Goal: Transaction & Acquisition: Purchase product/service

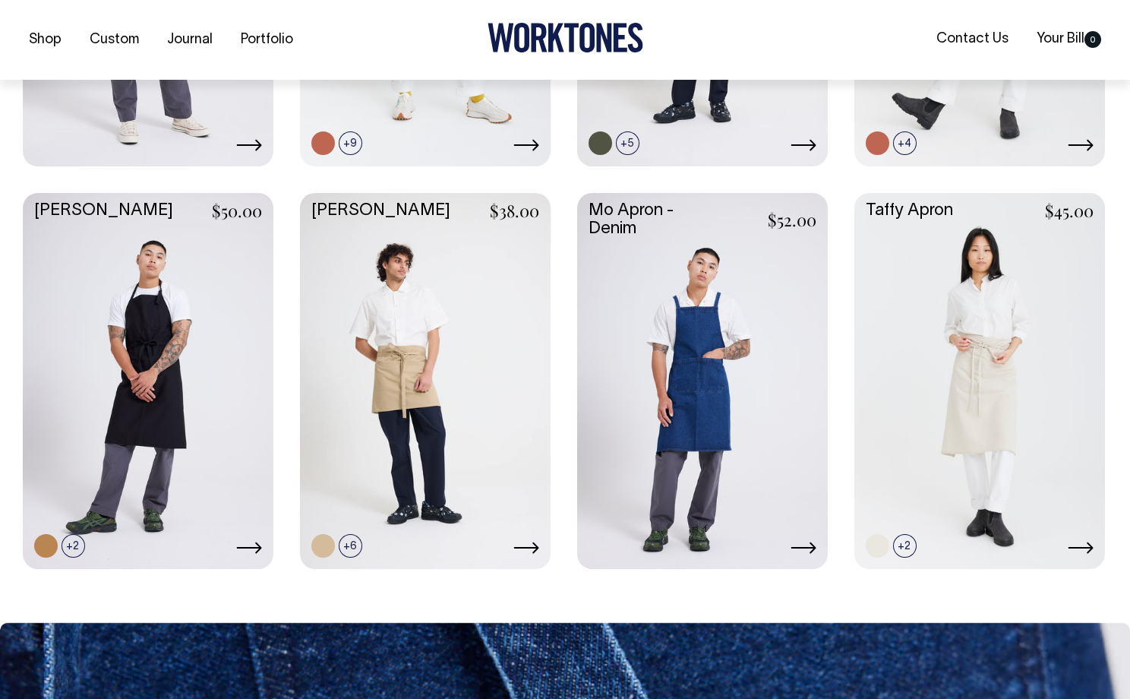
scroll to position [678, 0]
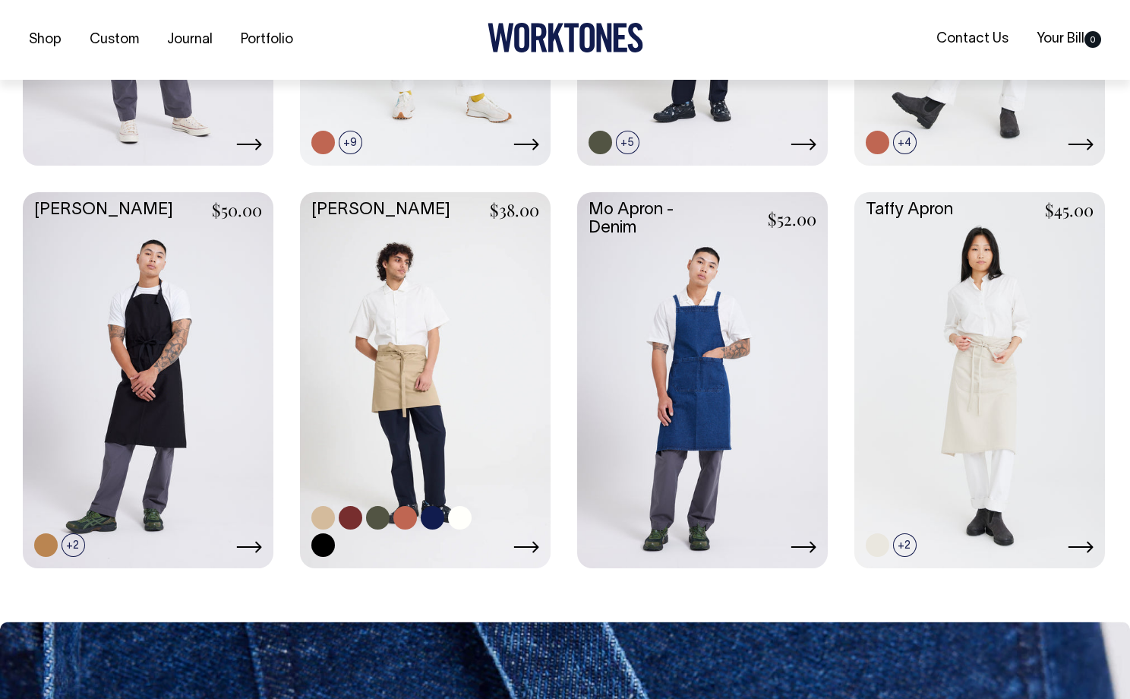
click at [447, 342] on link at bounding box center [425, 378] width 251 height 373
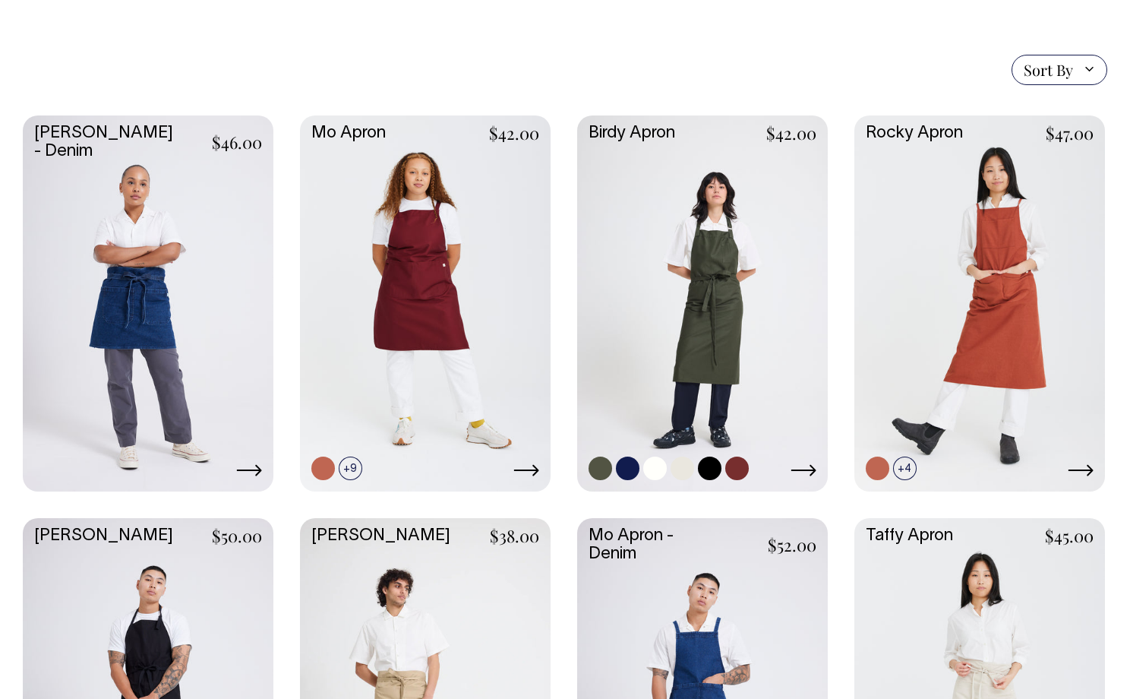
scroll to position [351, 0]
click at [692, 226] on link at bounding box center [702, 302] width 251 height 373
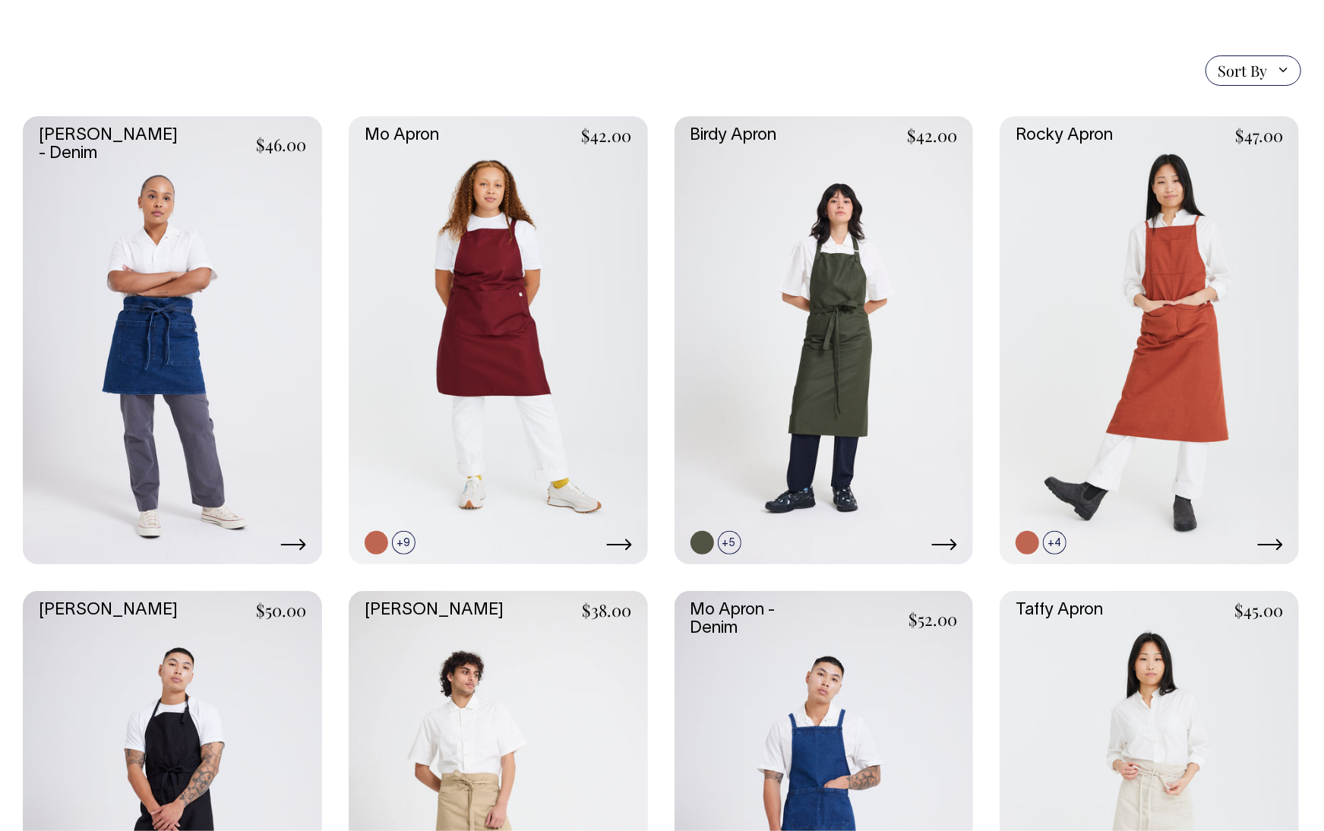
click at [473, 698] on link at bounding box center [498, 815] width 299 height 449
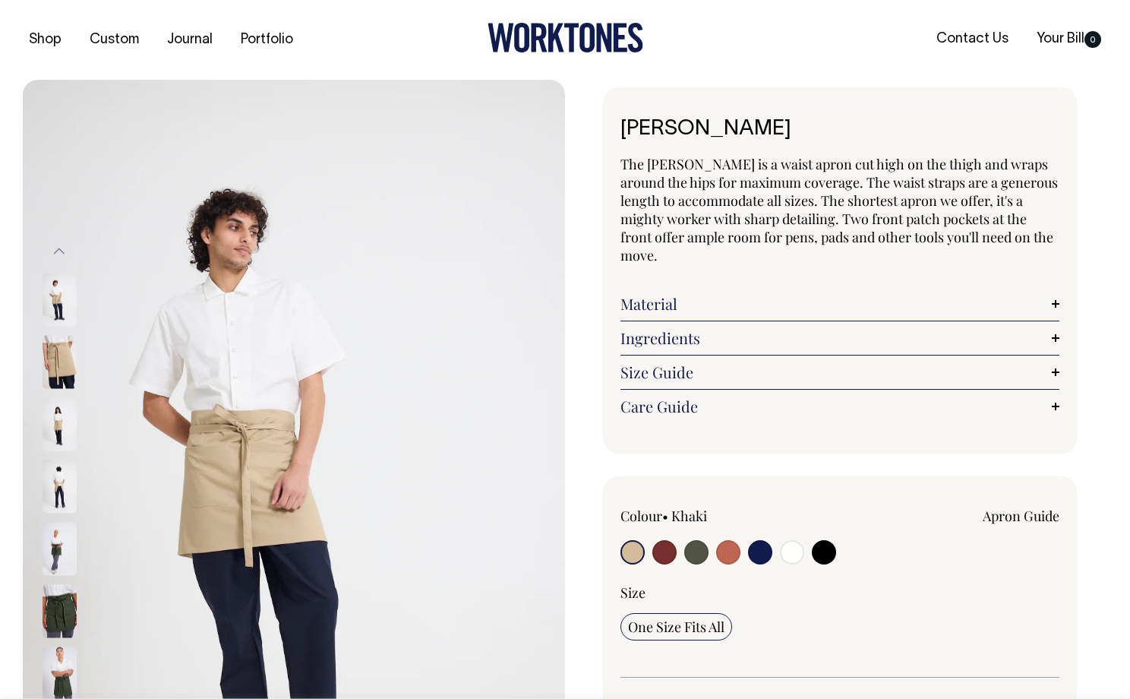
click at [700, 540] on input "radio" at bounding box center [696, 552] width 24 height 24
radio input "true"
radio input "false"
select select "Olive"
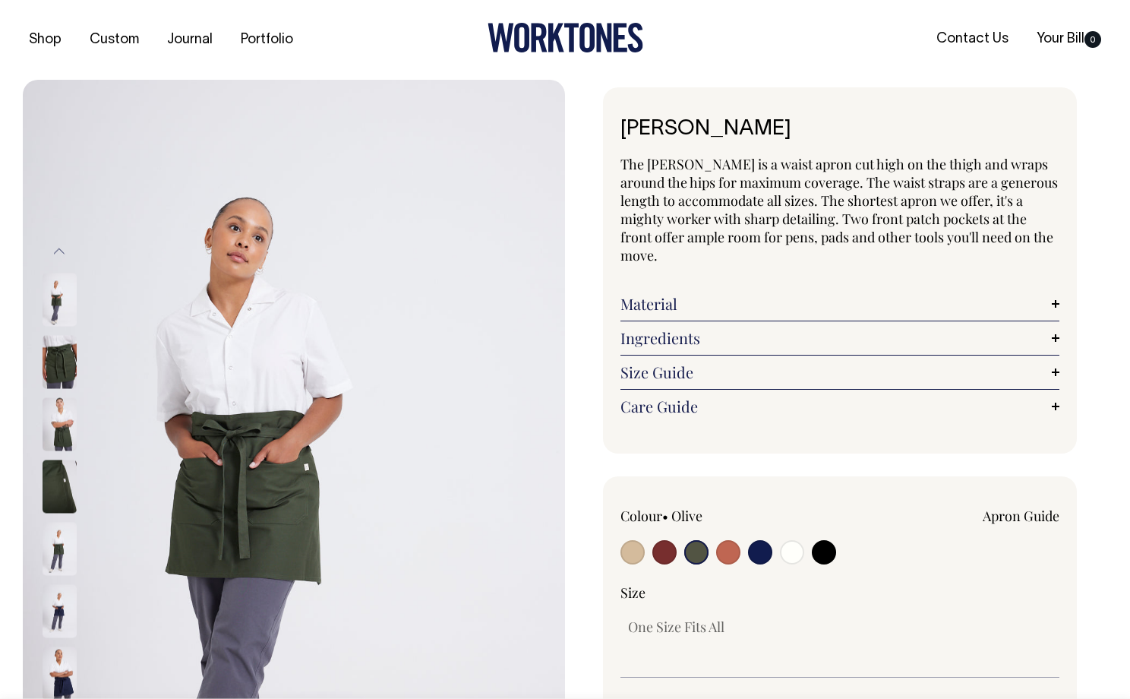
click at [634, 540] on input "radio" at bounding box center [633, 552] width 24 height 24
radio input "true"
select select "Khaki"
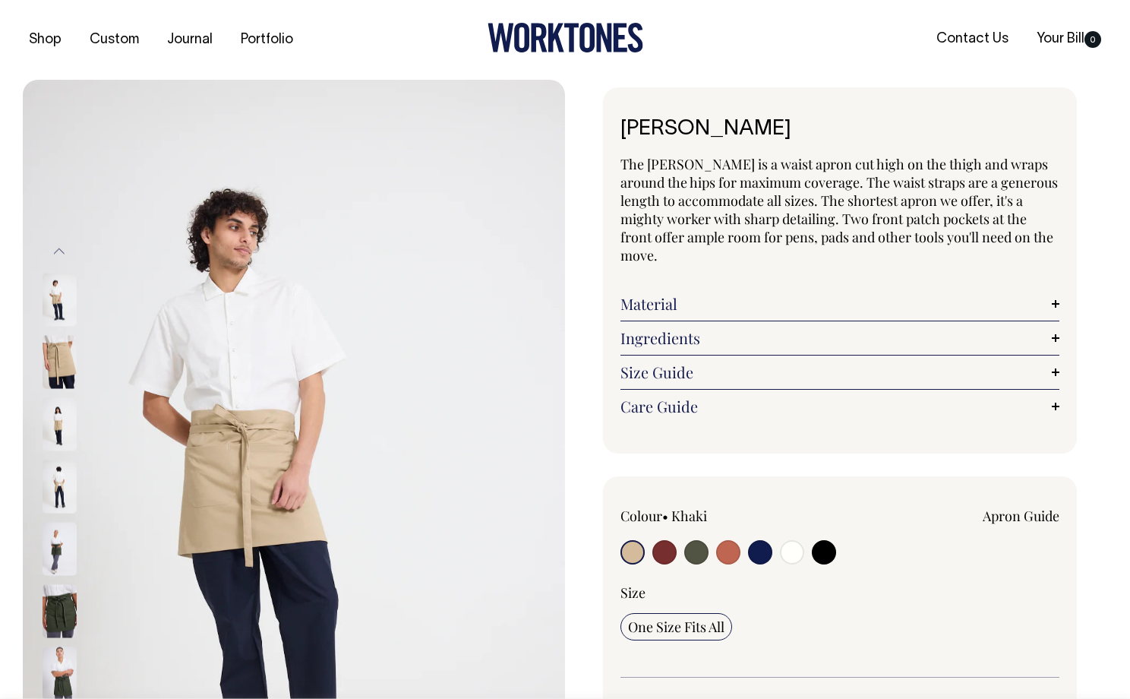
click at [703, 540] on input "radio" at bounding box center [696, 552] width 24 height 24
radio input "true"
radio input "false"
select select "Olive"
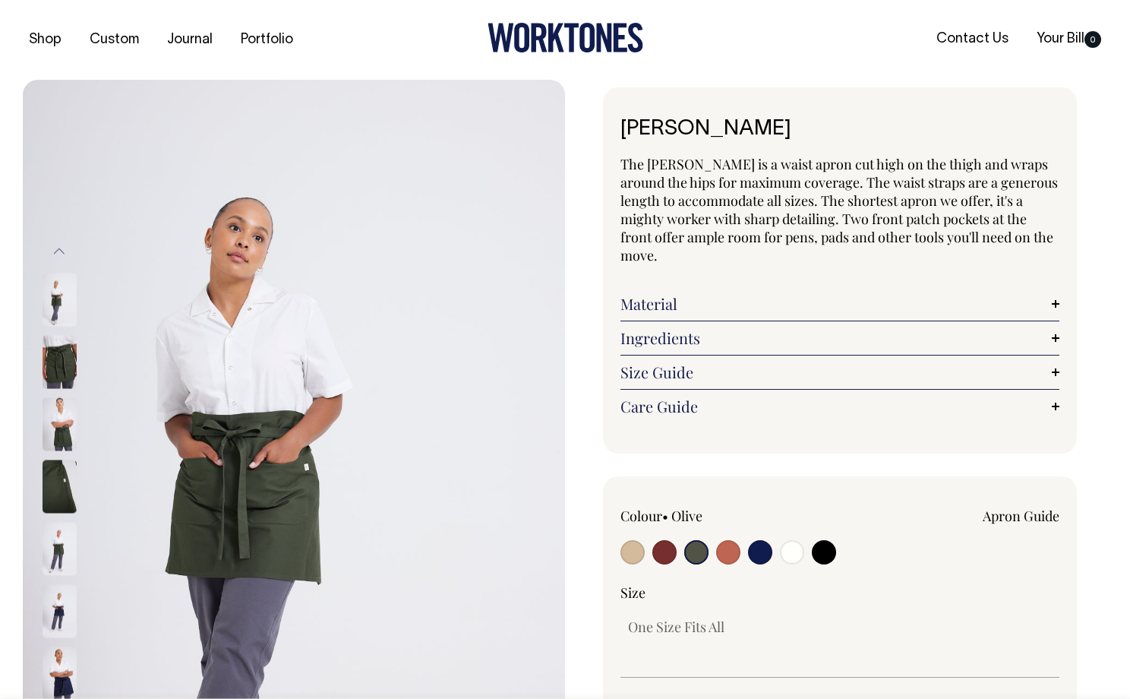
click at [703, 540] on input "radio" at bounding box center [696, 552] width 24 height 24
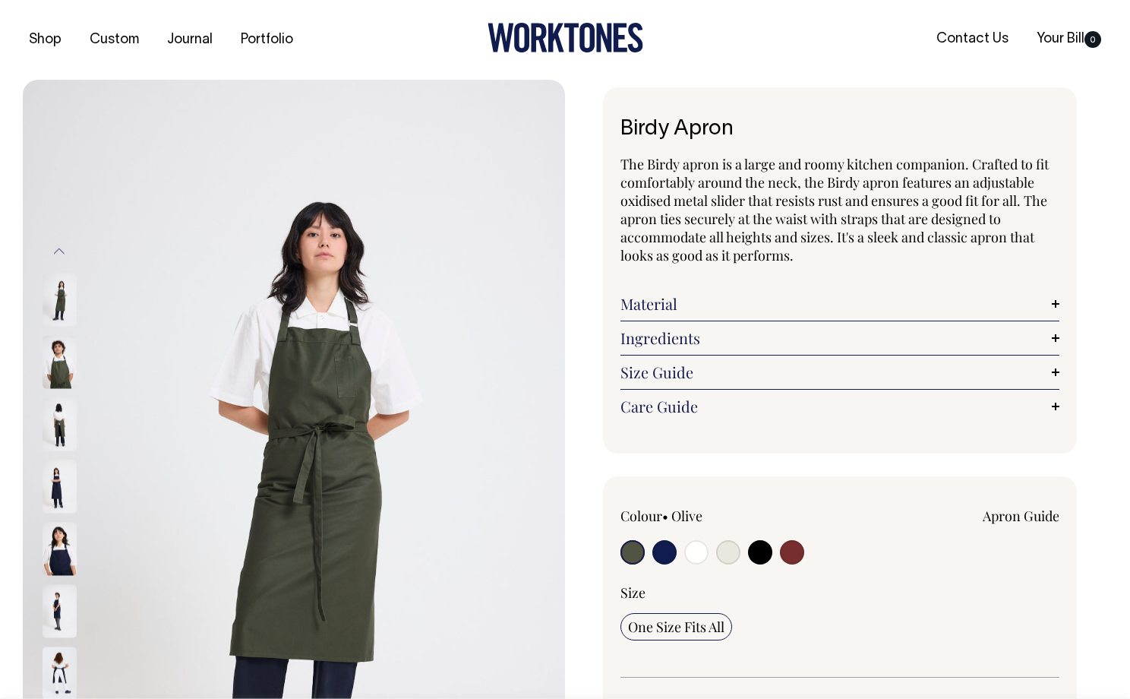
click at [141, 258] on img at bounding box center [294, 487] width 542 height 814
drag, startPoint x: 188, startPoint y: 264, endPoint x: 116, endPoint y: 188, distance: 103.7
click at [112, 242] on div "Previous" at bounding box center [294, 487] width 542 height 814
drag, startPoint x: 113, startPoint y: 188, endPoint x: 78, endPoint y: 368, distance: 182.6
click at [39, 204] on div "Previous" at bounding box center [294, 487] width 542 height 814
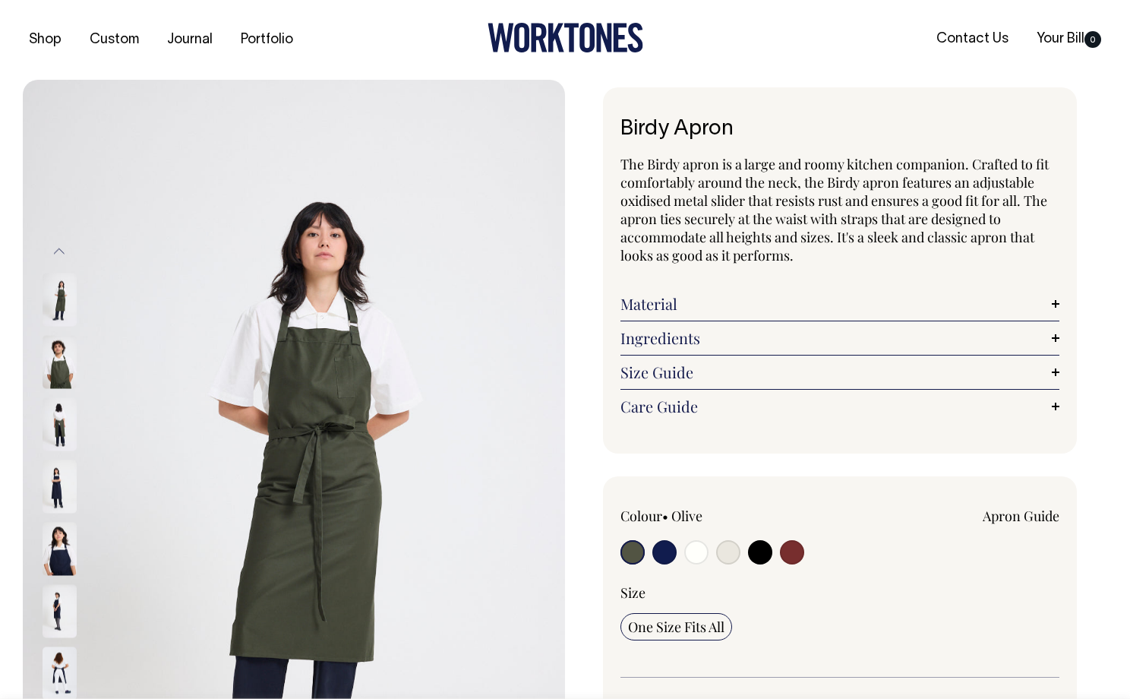
drag, startPoint x: 355, startPoint y: 440, endPoint x: 197, endPoint y: 413, distance: 160.2
click at [197, 413] on img at bounding box center [294, 487] width 542 height 814
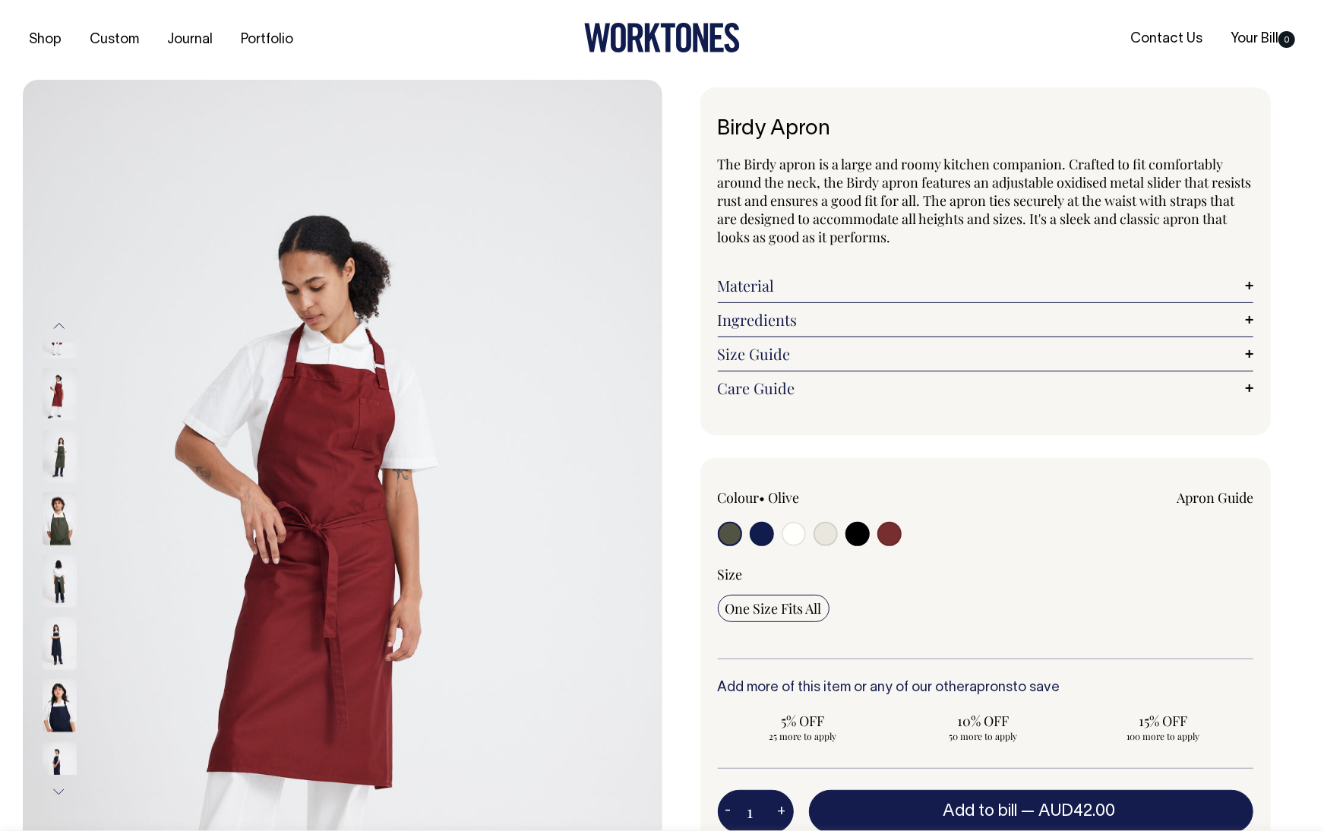
click at [55, 327] on button "Previous" at bounding box center [59, 326] width 23 height 34
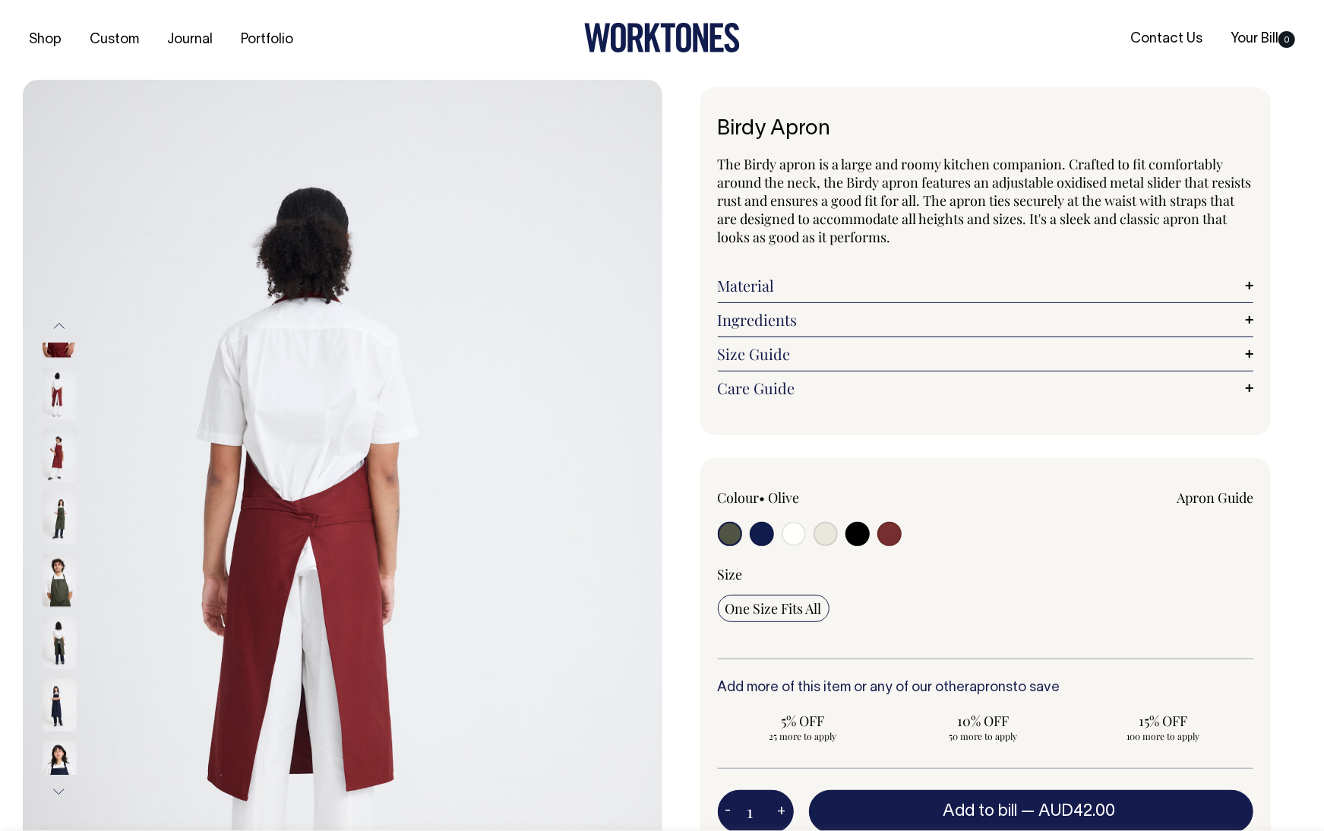
click at [55, 327] on button "Previous" at bounding box center [59, 326] width 23 height 34
click at [54, 327] on button "Previous" at bounding box center [59, 326] width 23 height 34
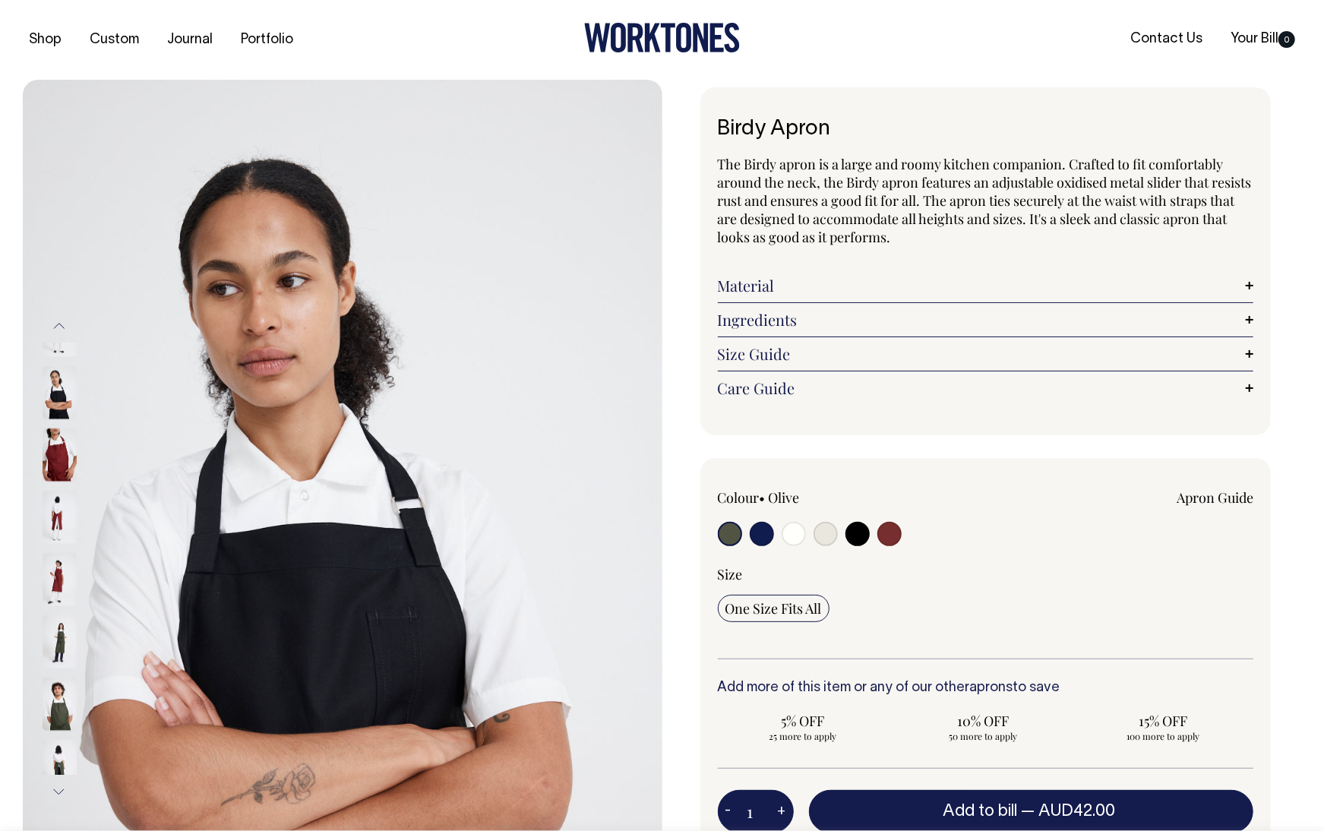
click at [54, 327] on button "Previous" at bounding box center [59, 326] width 23 height 34
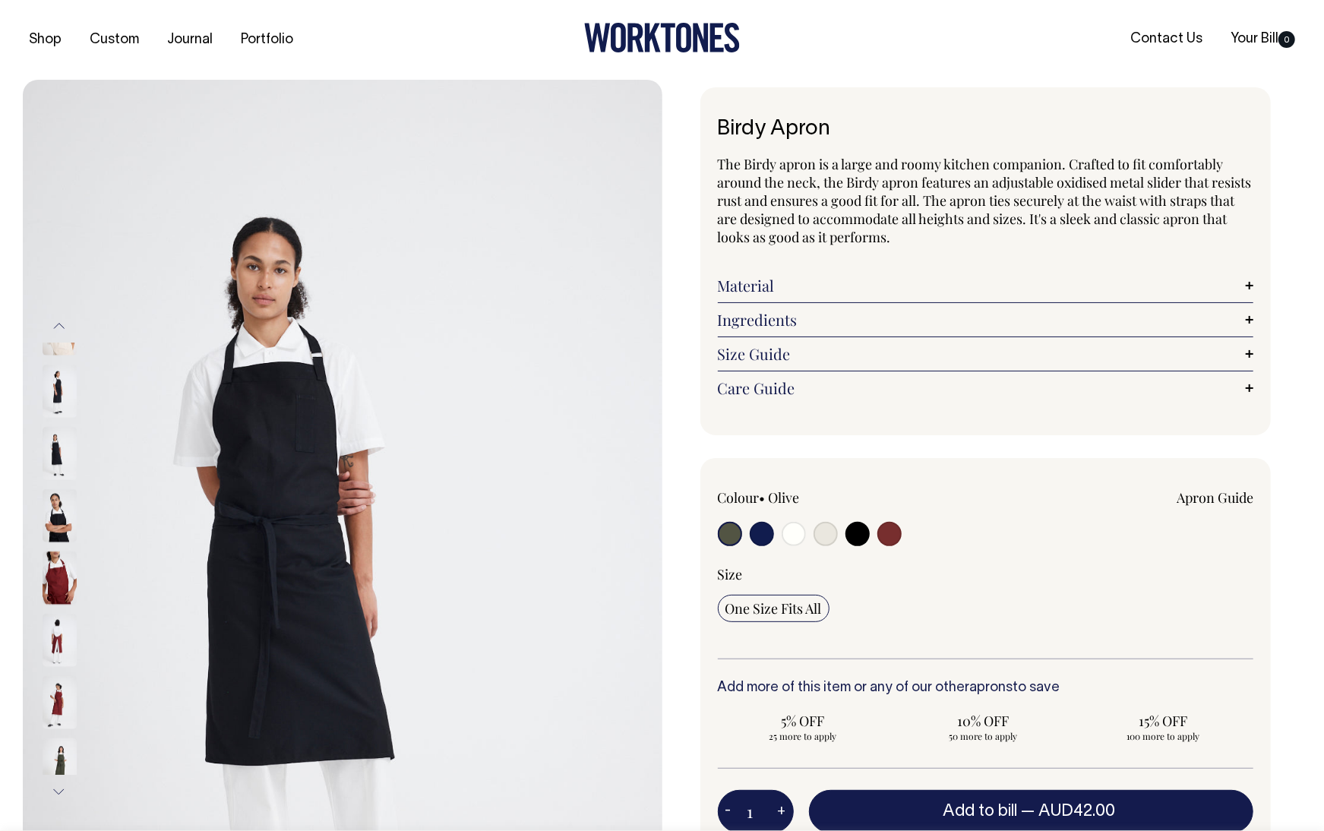
click at [53, 327] on button "Previous" at bounding box center [59, 326] width 23 height 34
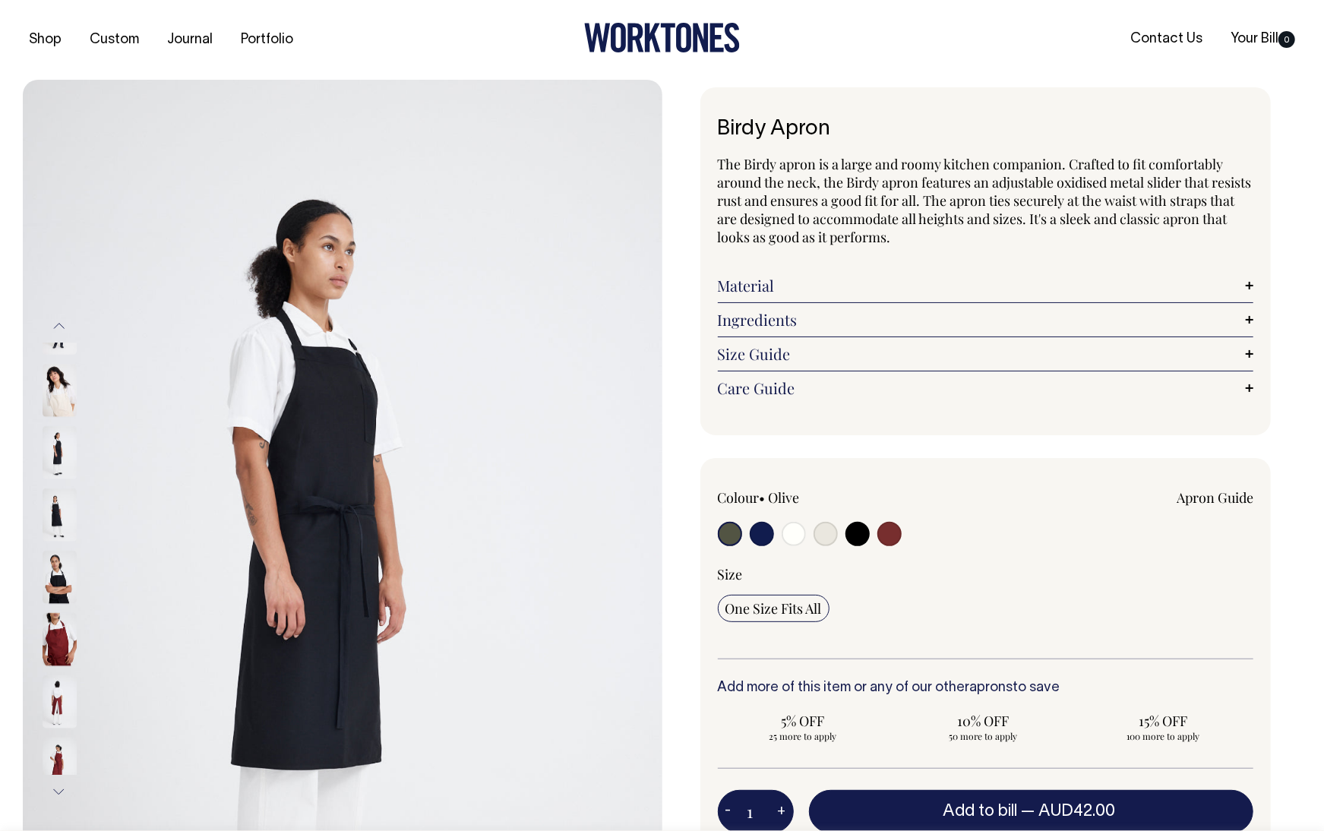
click at [53, 327] on button "Previous" at bounding box center [59, 326] width 23 height 34
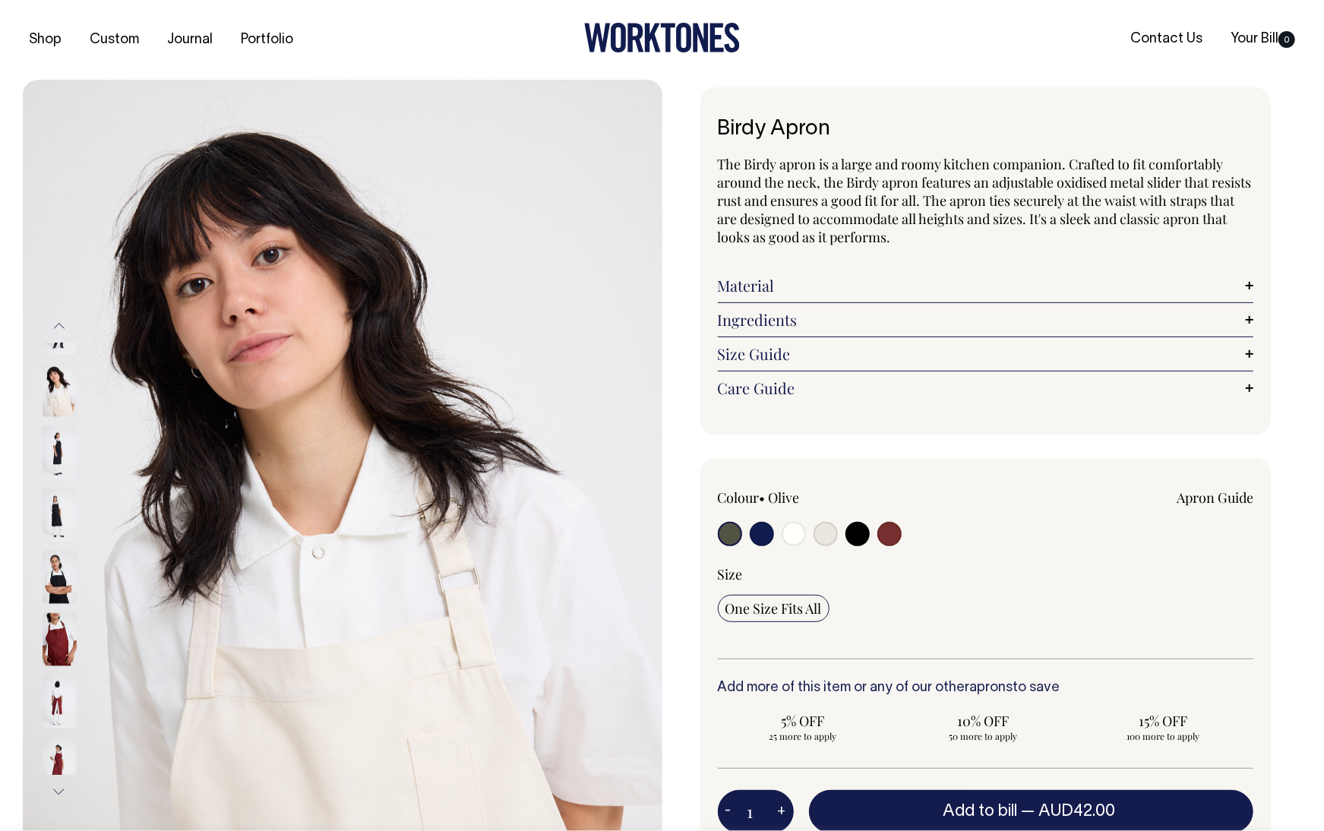
click at [53, 327] on button "Previous" at bounding box center [59, 326] width 23 height 34
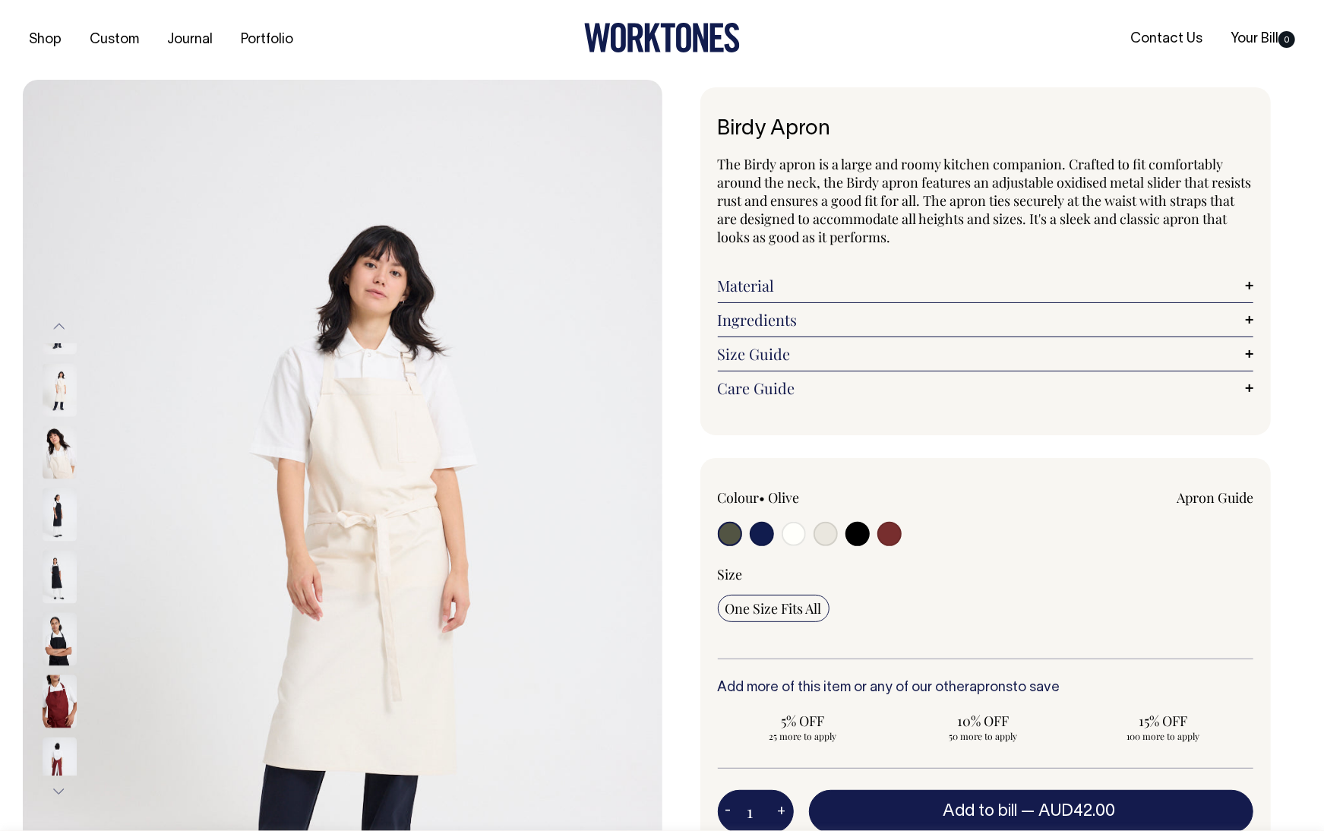
click at [52, 329] on button "Previous" at bounding box center [59, 327] width 23 height 34
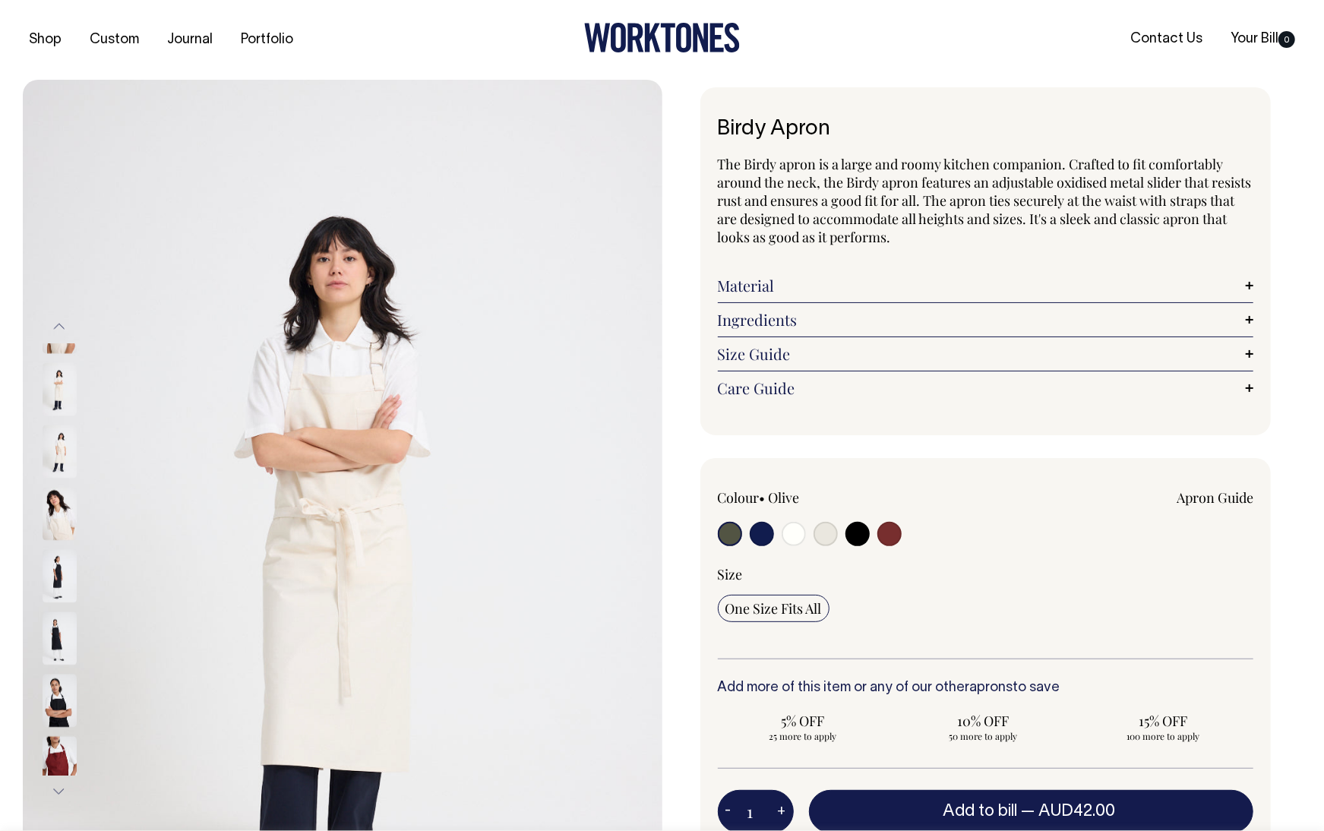
click at [52, 328] on button "Previous" at bounding box center [59, 327] width 23 height 34
click at [58, 327] on button "Previous" at bounding box center [59, 327] width 23 height 34
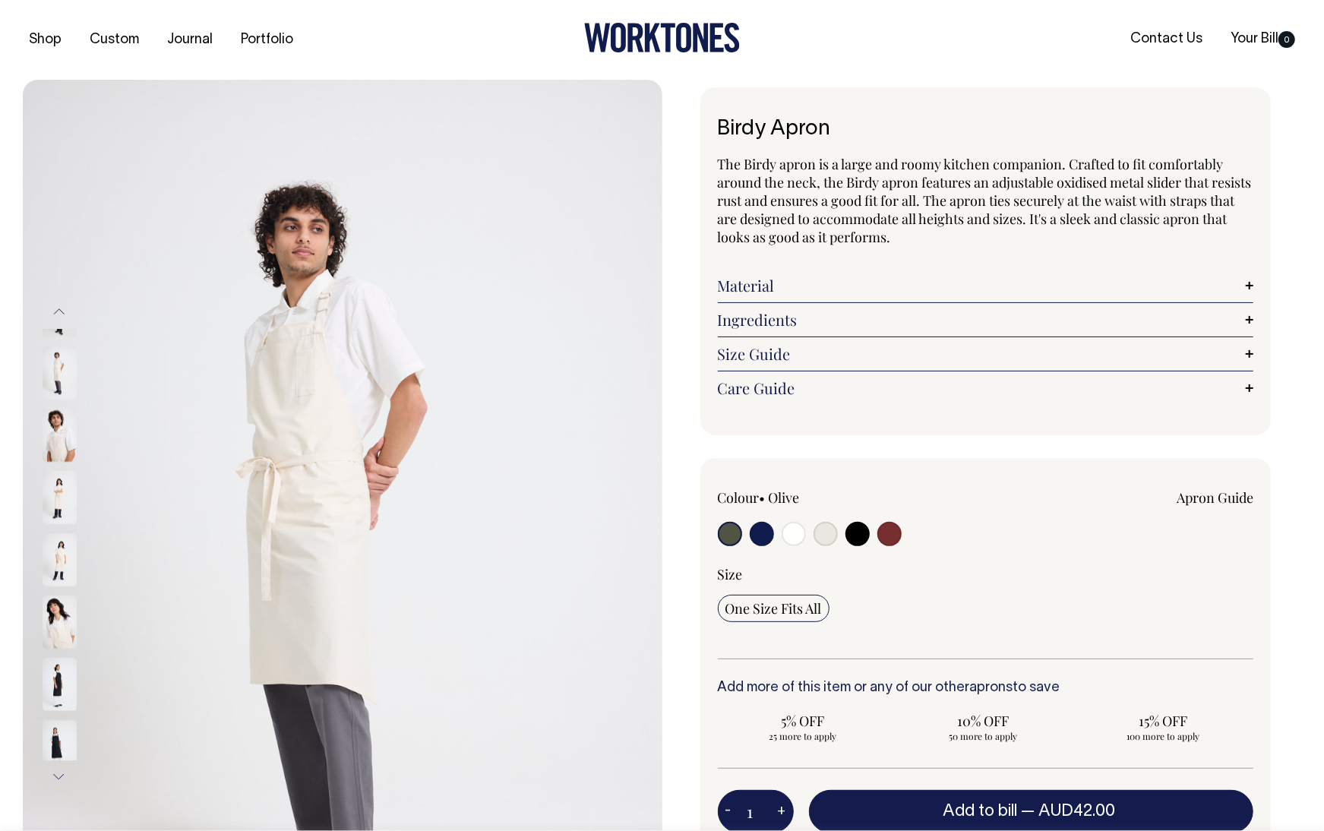
click at [58, 327] on button "Previous" at bounding box center [59, 312] width 23 height 34
click at [58, 328] on div "Previous" at bounding box center [80, 544] width 77 height 499
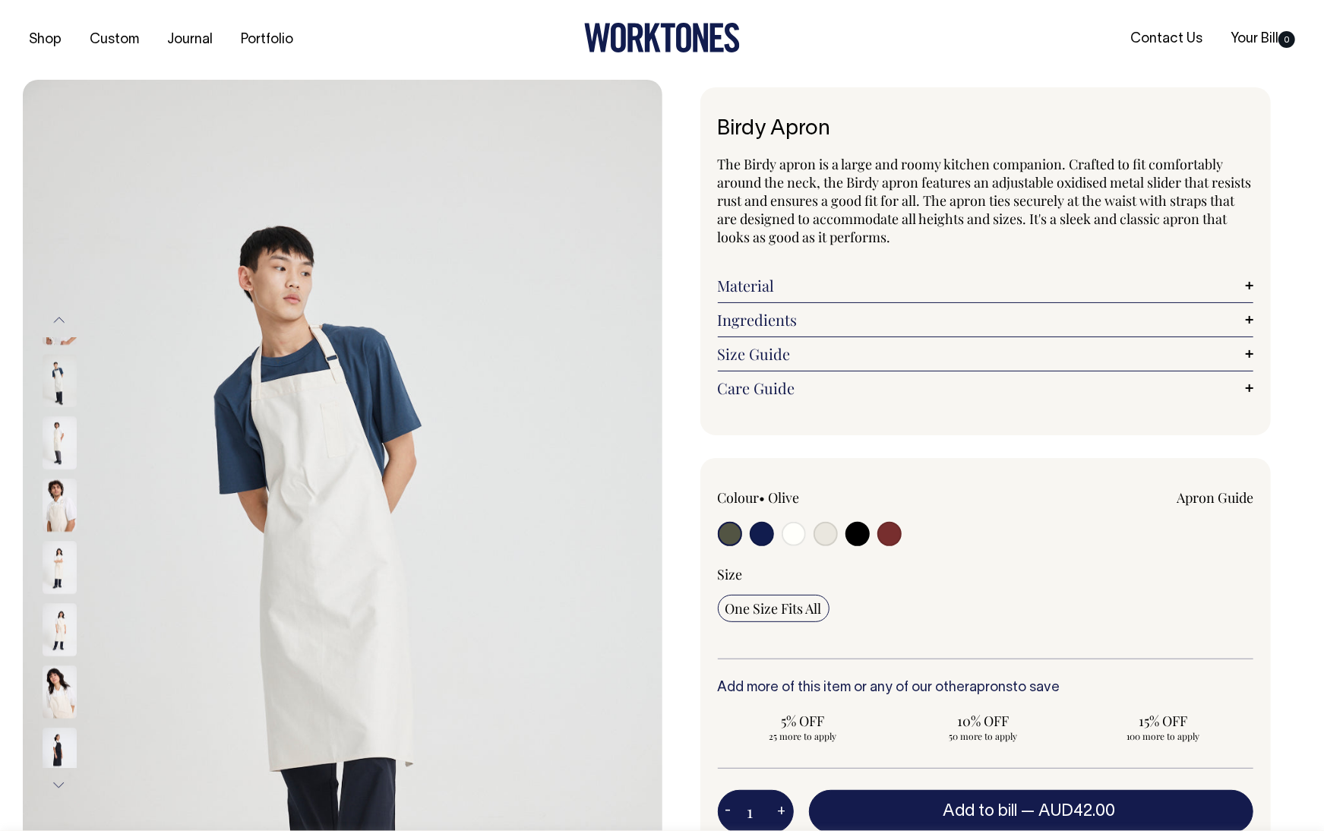
click at [58, 327] on button "Previous" at bounding box center [59, 320] width 23 height 34
click at [59, 326] on button "Previous" at bounding box center [59, 327] width 23 height 34
click at [60, 326] on button "Previous" at bounding box center [59, 327] width 23 height 34
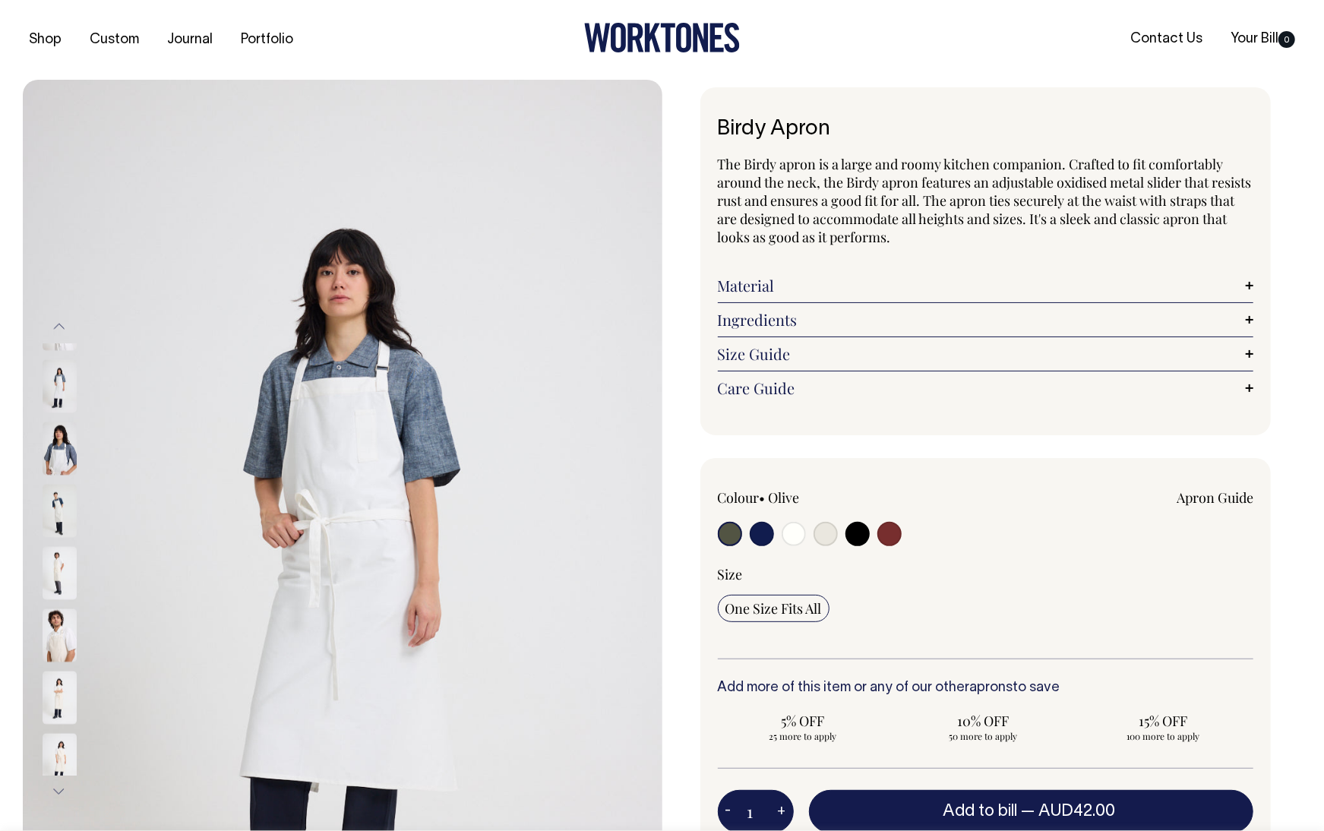
click at [60, 326] on button "Previous" at bounding box center [59, 327] width 23 height 34
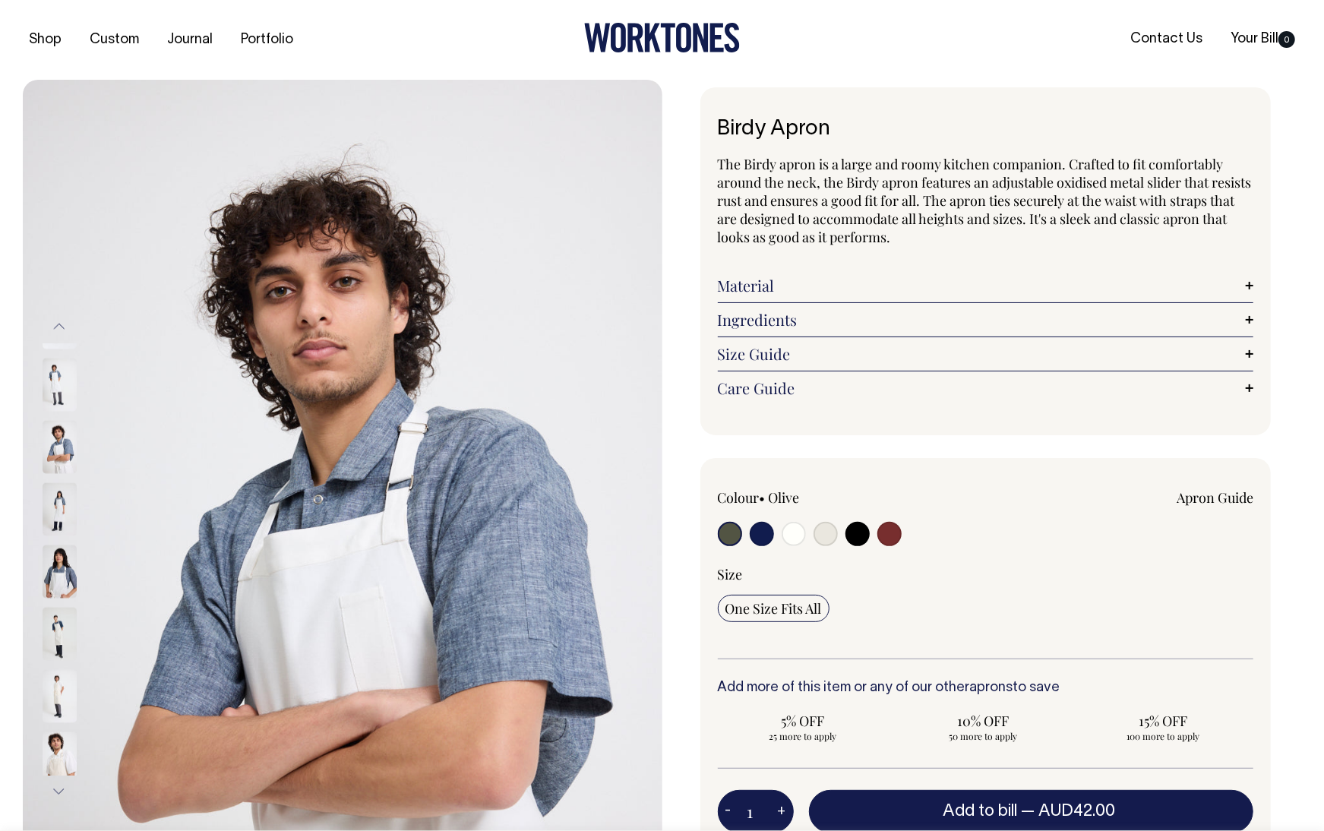
click at [60, 326] on button "Previous" at bounding box center [59, 327] width 23 height 34
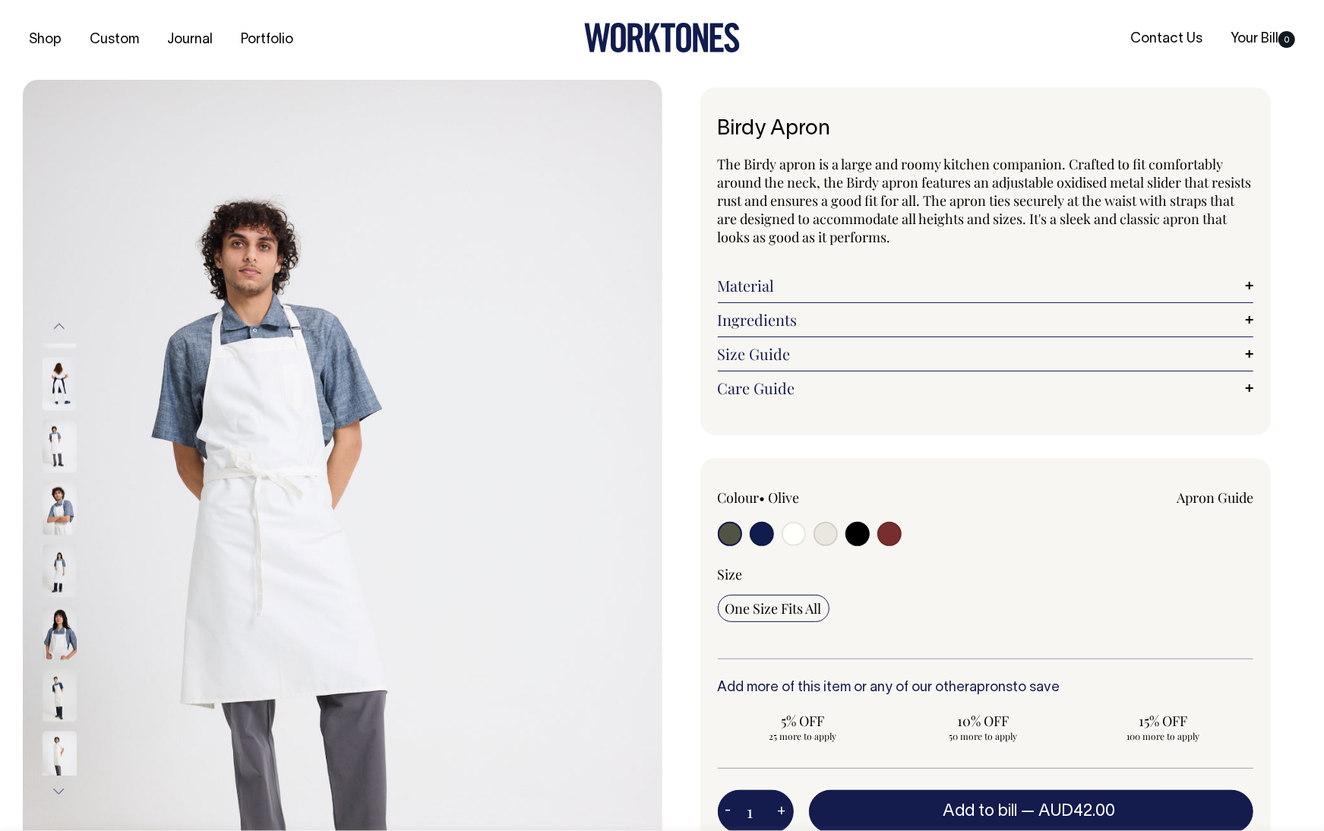
click at [60, 326] on button "Previous" at bounding box center [59, 327] width 23 height 34
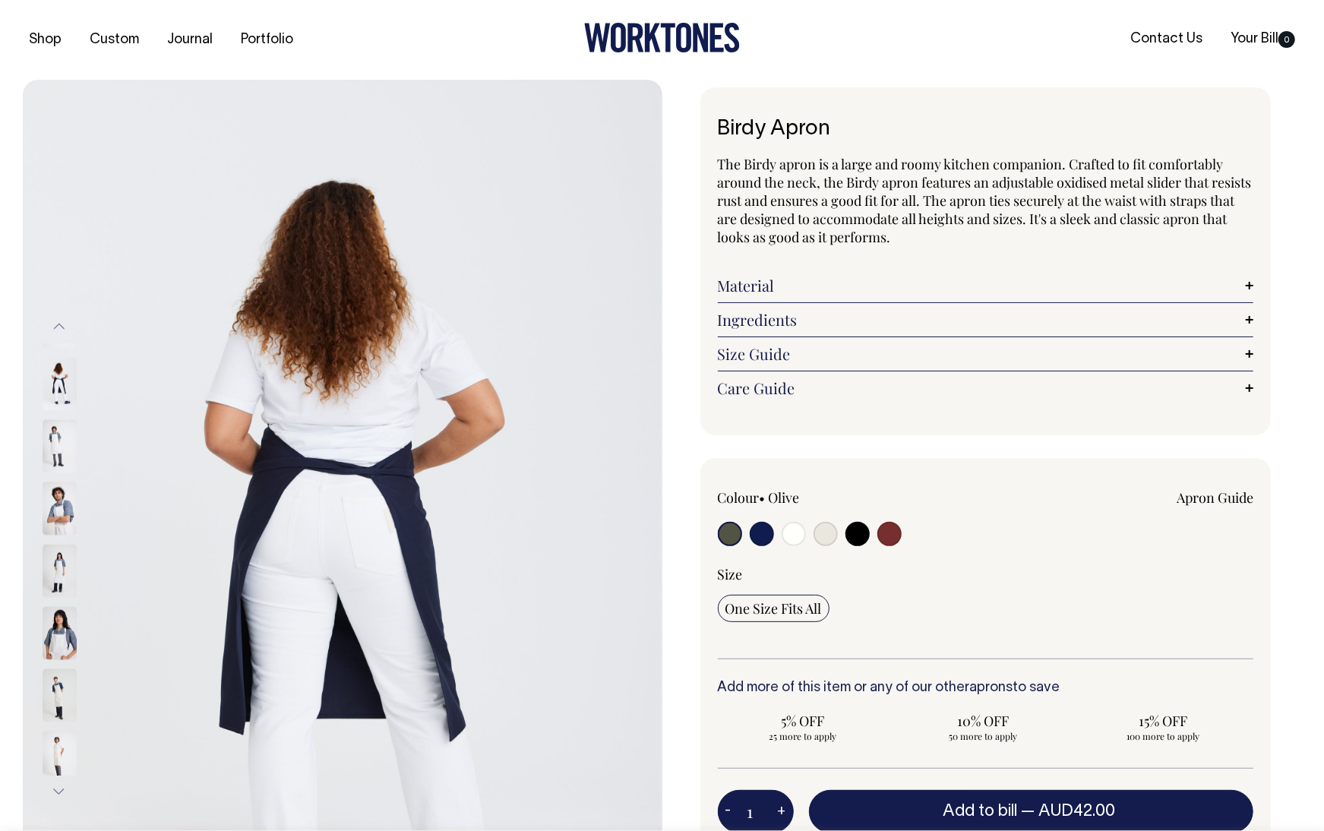
click at [60, 326] on button "Previous" at bounding box center [59, 327] width 23 height 34
drag, startPoint x: 60, startPoint y: 326, endPoint x: 743, endPoint y: 561, distance: 722.1
click at [61, 327] on button "Previous" at bounding box center [59, 327] width 23 height 34
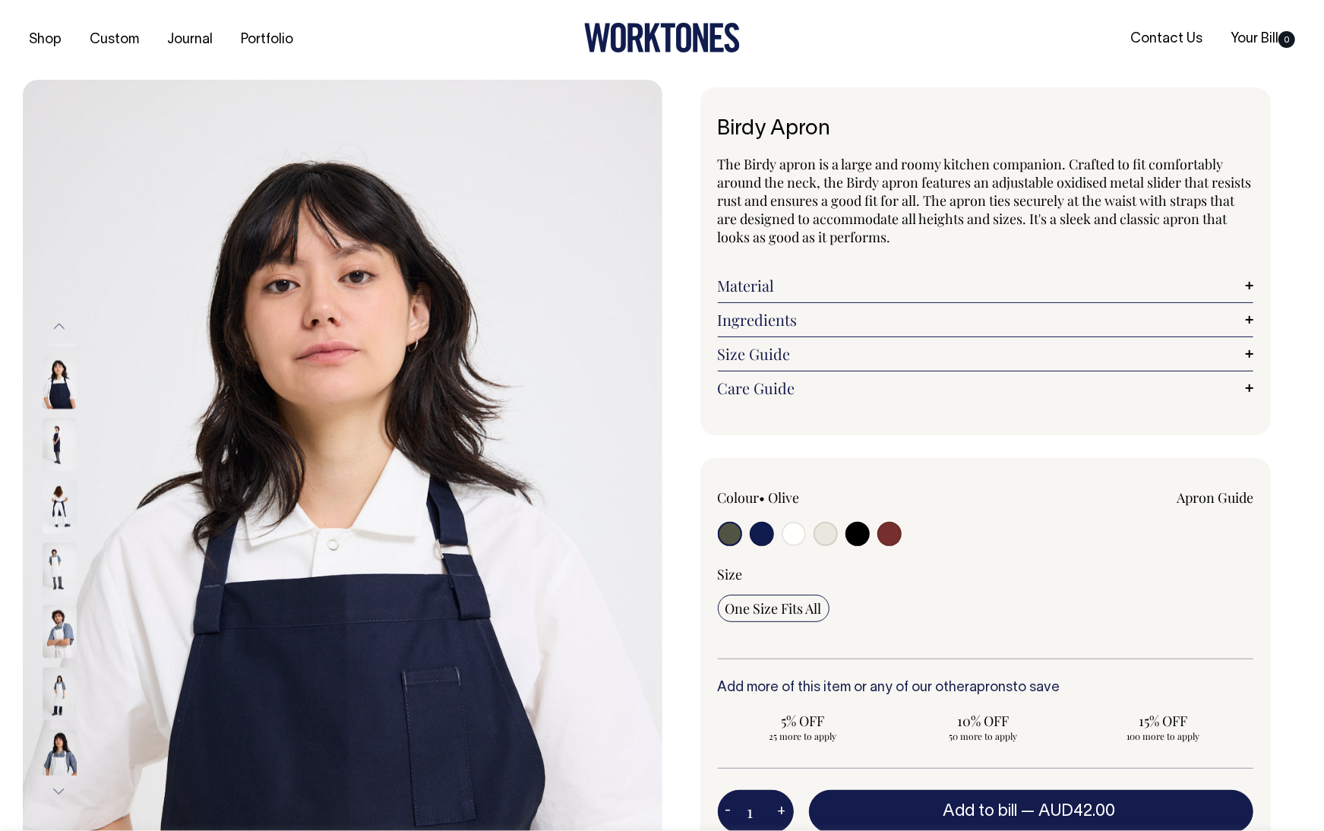
click at [732, 533] on input "radio" at bounding box center [730, 534] width 24 height 24
click at [729, 538] on input "radio" at bounding box center [730, 534] width 24 height 24
click at [732, 530] on input "radio" at bounding box center [730, 534] width 24 height 24
click at [61, 326] on button "Previous" at bounding box center [59, 327] width 23 height 34
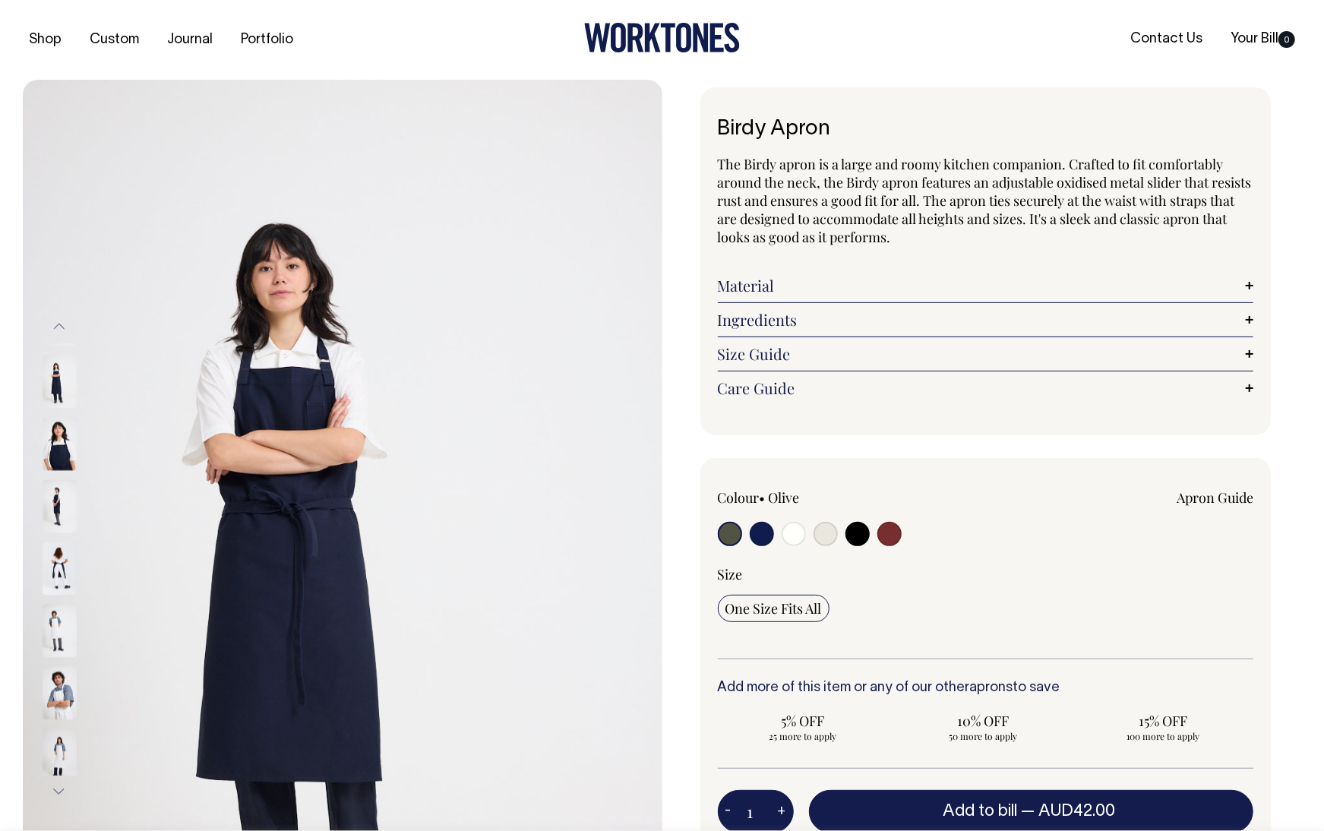
click at [59, 329] on button "Previous" at bounding box center [59, 327] width 23 height 34
click at [59, 328] on button "Previous" at bounding box center [59, 327] width 23 height 34
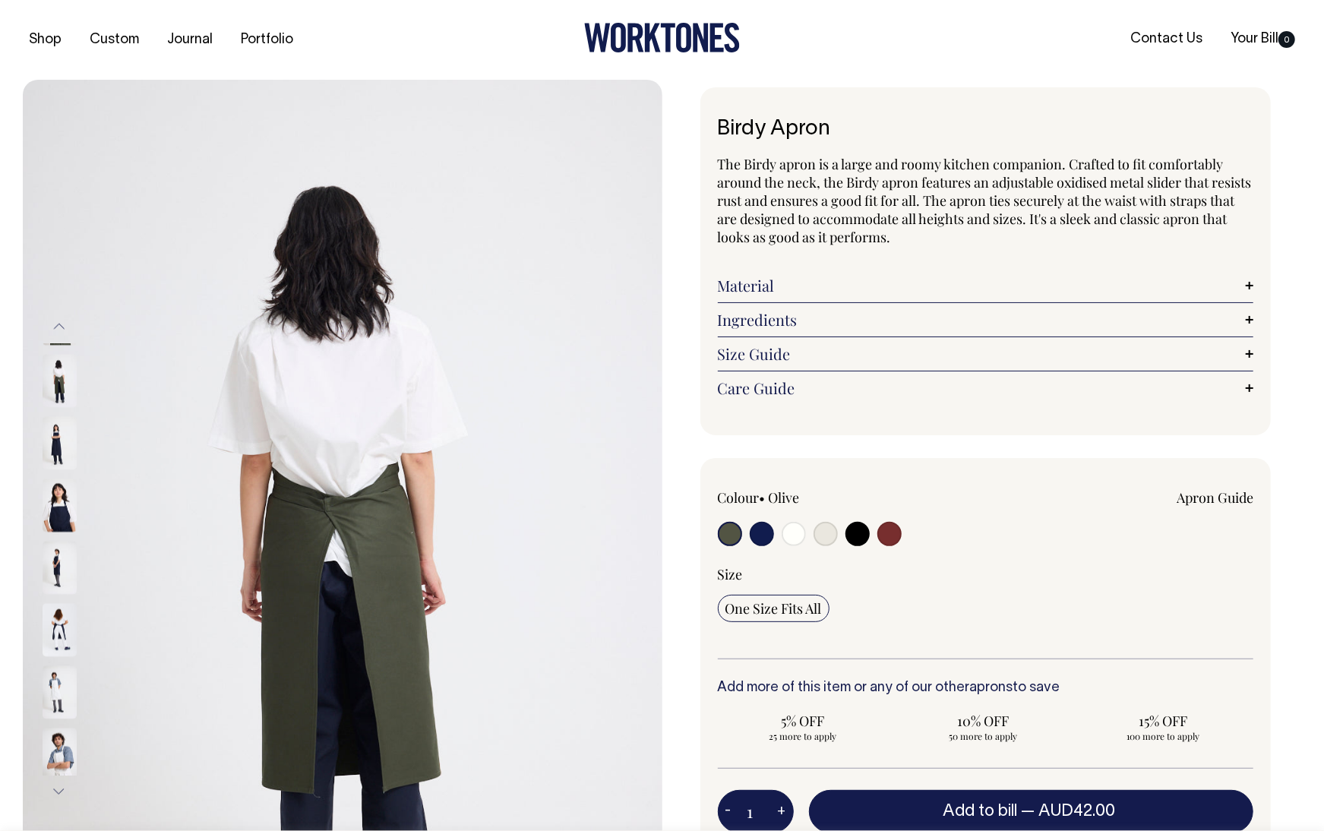
click at [59, 328] on button "Previous" at bounding box center [59, 327] width 23 height 34
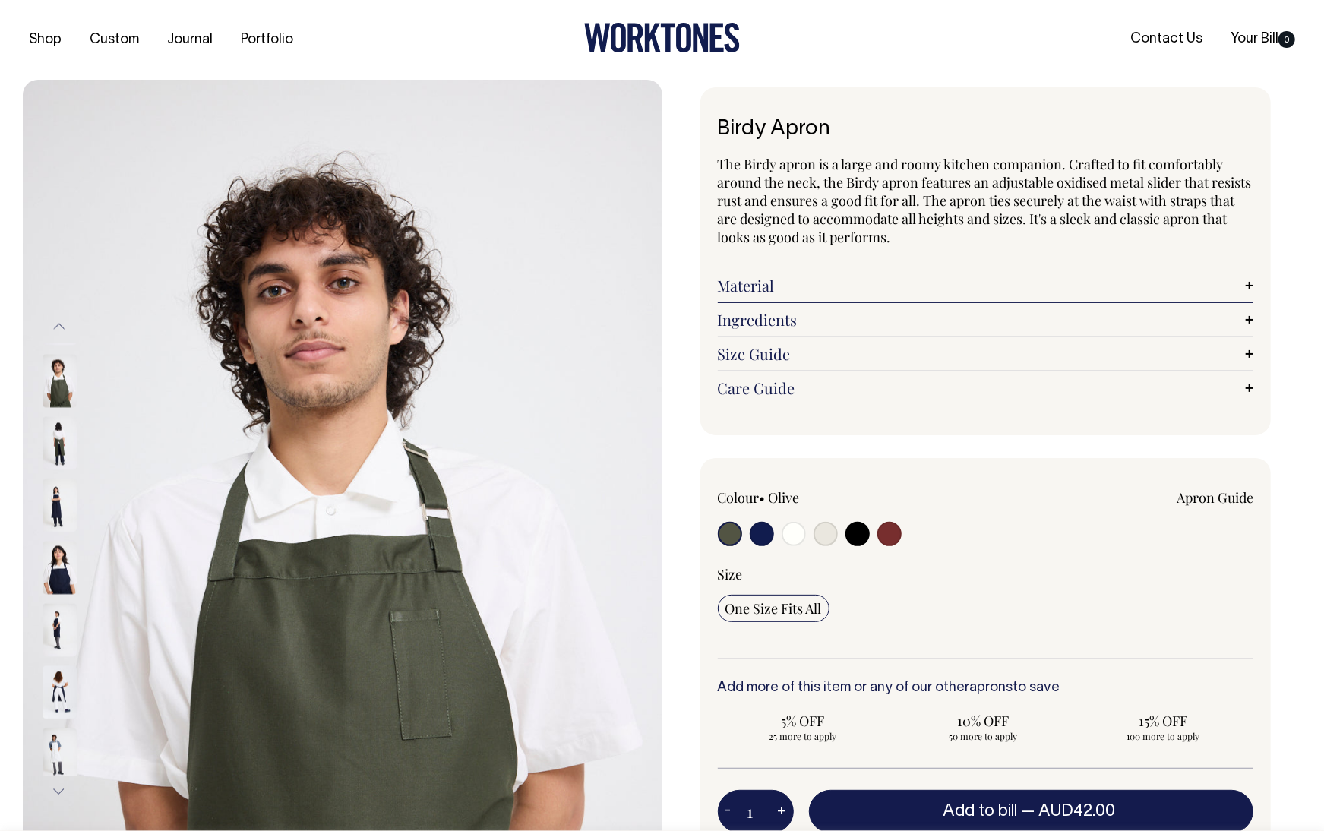
click at [60, 328] on button "Previous" at bounding box center [59, 327] width 23 height 34
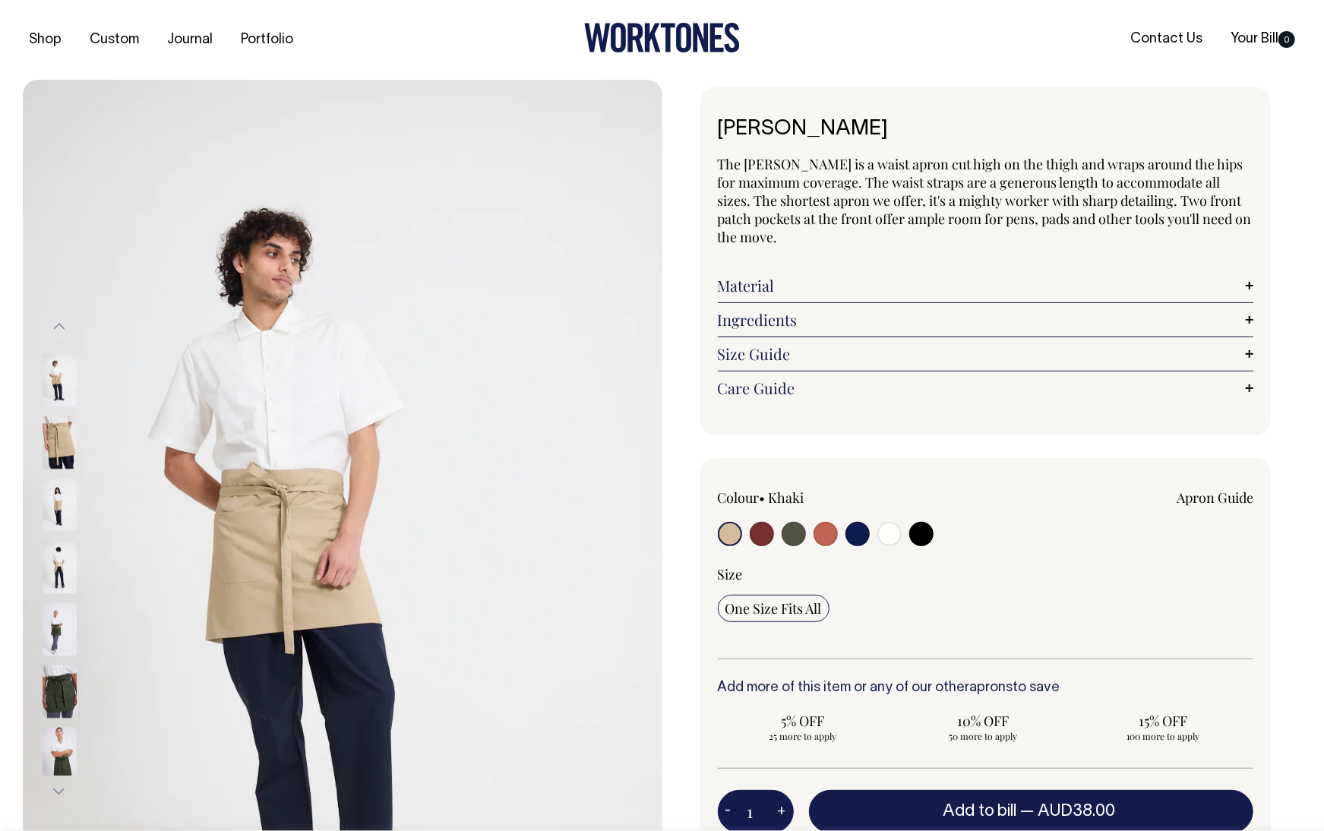
click at [801, 533] on input "radio" at bounding box center [794, 534] width 24 height 24
radio input "true"
radio input "false"
select select "Olive"
